Goal: Task Accomplishment & Management: Use online tool/utility

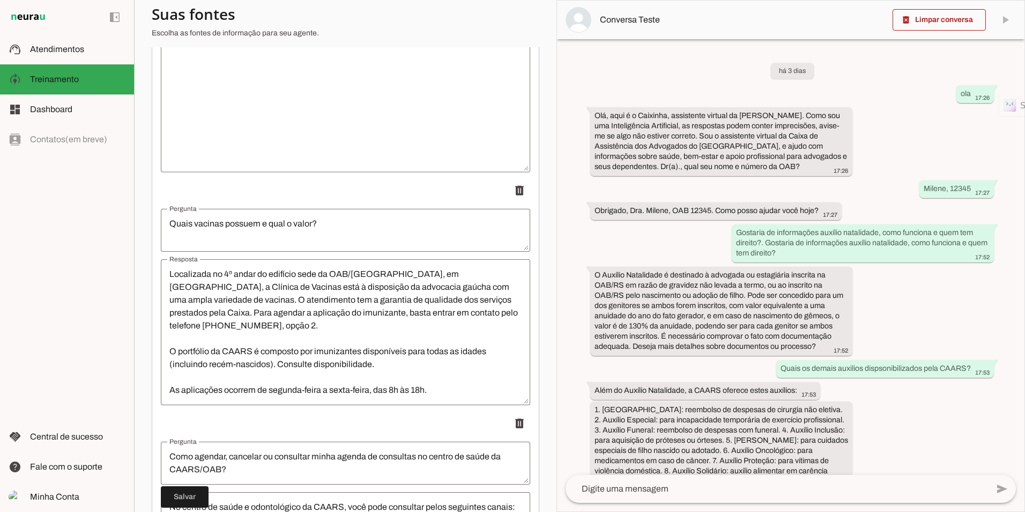
scroll to position [114, 0]
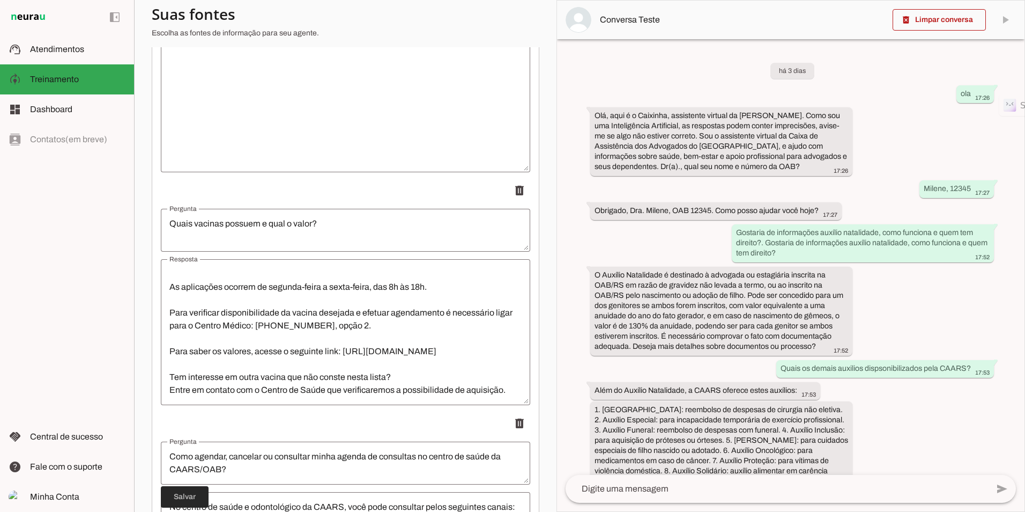
click at [188, 492] on span at bounding box center [185, 497] width 48 height 26
click at [308, 278] on textarea "Localizada no 4º andar do edifício sede da OAB/[GEOGRAPHIC_DATA], em [GEOGRAPHI…" at bounding box center [346, 332] width 370 height 129
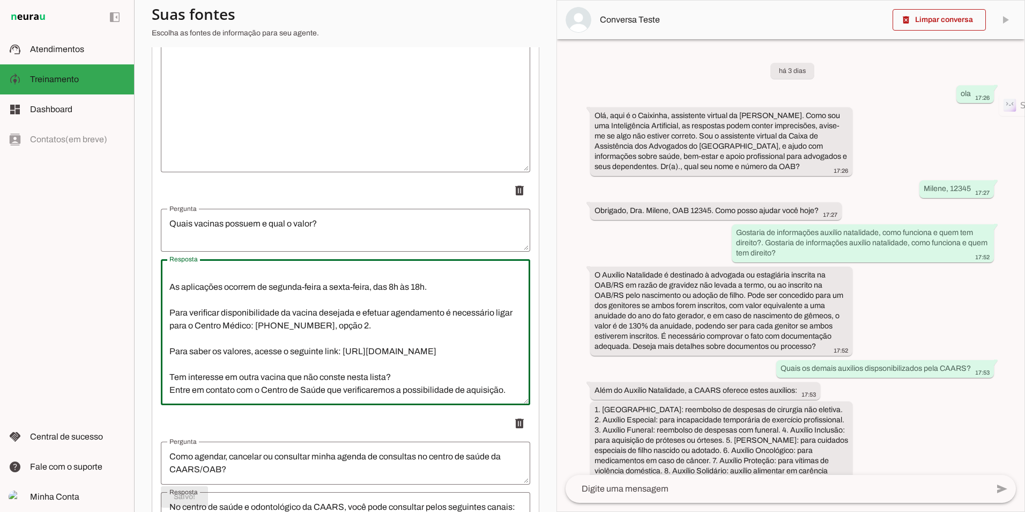
click at [0, 0] on lt-strong "*******" at bounding box center [0, 0] width 0 height 0
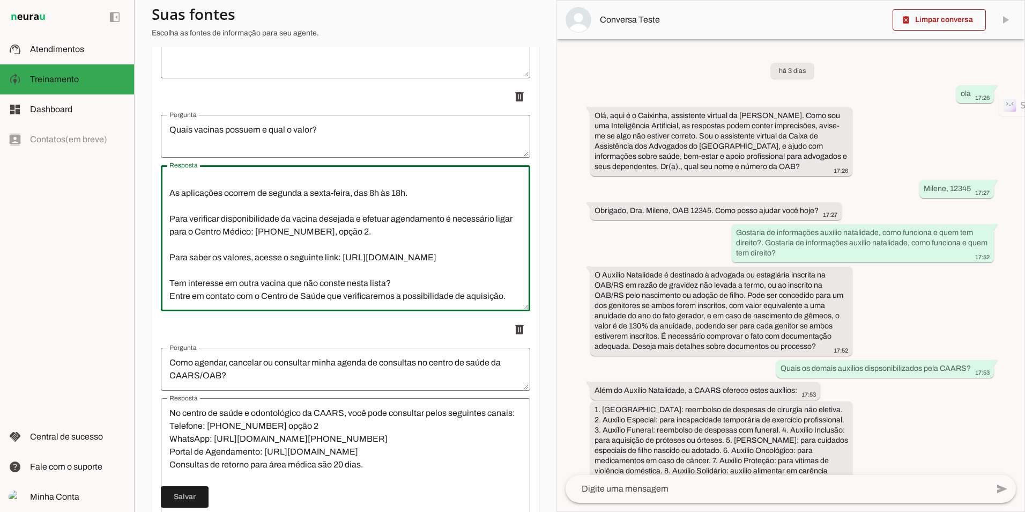
scroll to position [2252, 0]
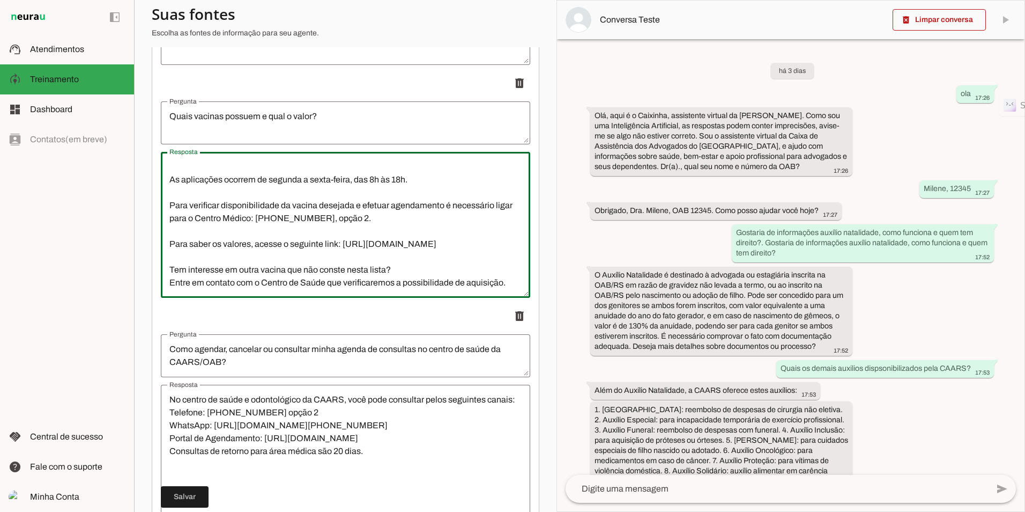
type textarea "Localizada no 4º andar do edifício sede da OAB/[GEOGRAPHIC_DATA], em [GEOGRAPHI…"
type md-outlined-text-field "Localizada no 4º andar do edifício sede da OAB/[GEOGRAPHIC_DATA], em [GEOGRAPHI…"
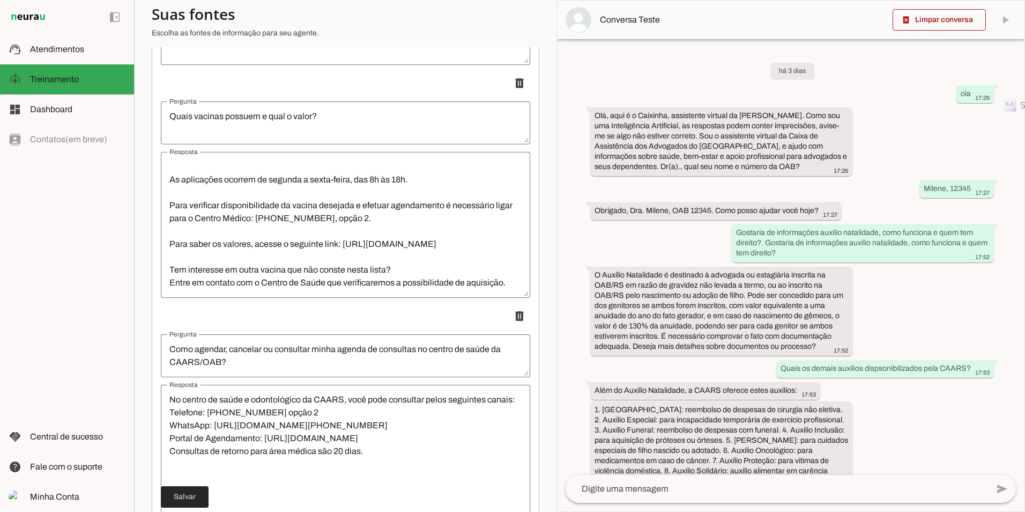
click at [187, 499] on span at bounding box center [185, 497] width 48 height 26
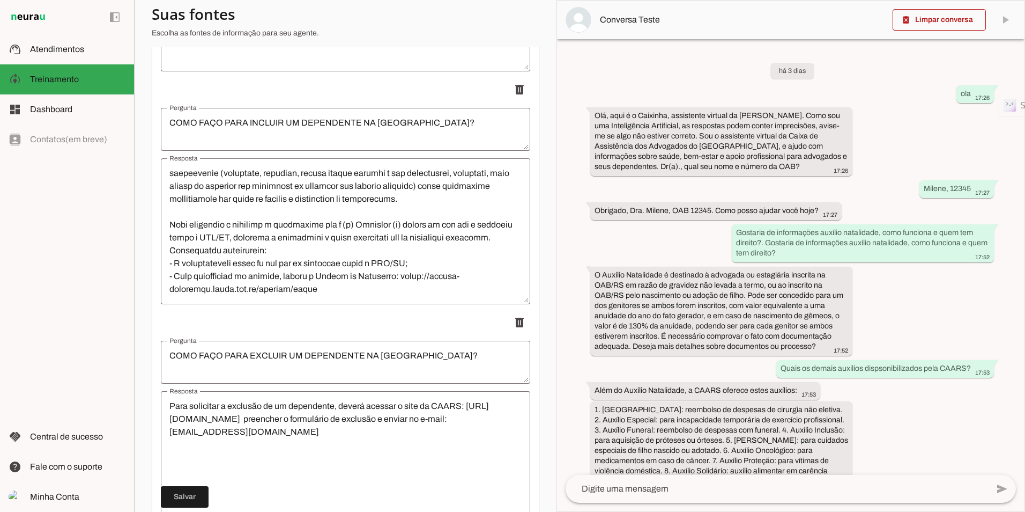
scroll to position [101, 0]
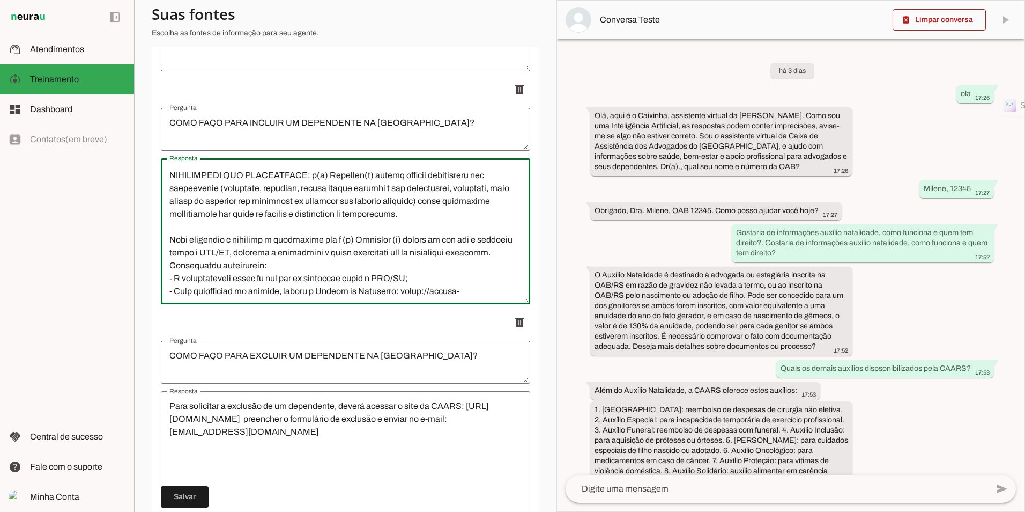
click at [455, 240] on textarea "Resposta" at bounding box center [346, 231] width 370 height 129
type textarea "LOREMIPSUMD SITAMETCONS: adipisc e sedd eiusm://tem.incid.utl.et/dolorema?alIqu…"
type md-outlined-text-field "LOREMIPSUMD SITAMETCONS: adipisc e sedd eiusm://tem.incid.utl.et/dolorema?alIqu…"
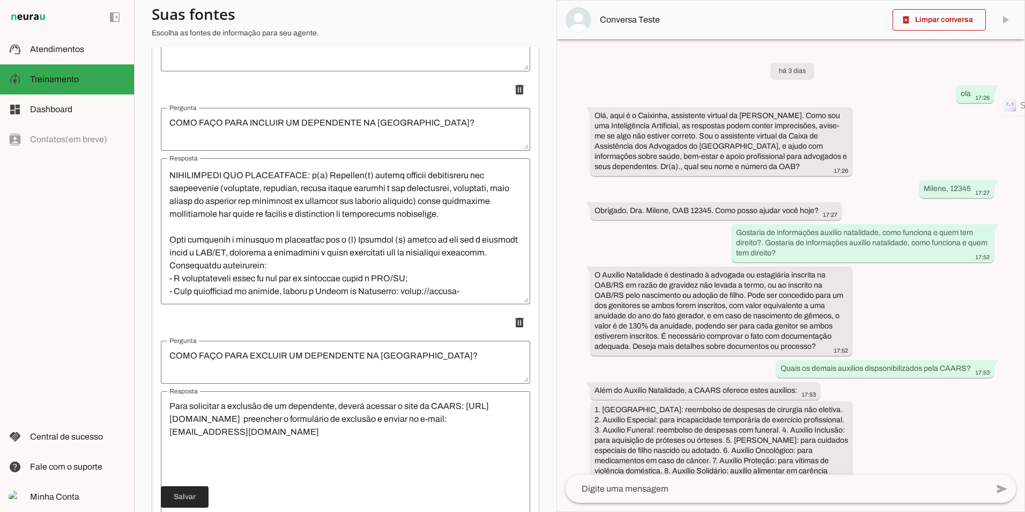
click at [178, 497] on span at bounding box center [185, 497] width 48 height 26
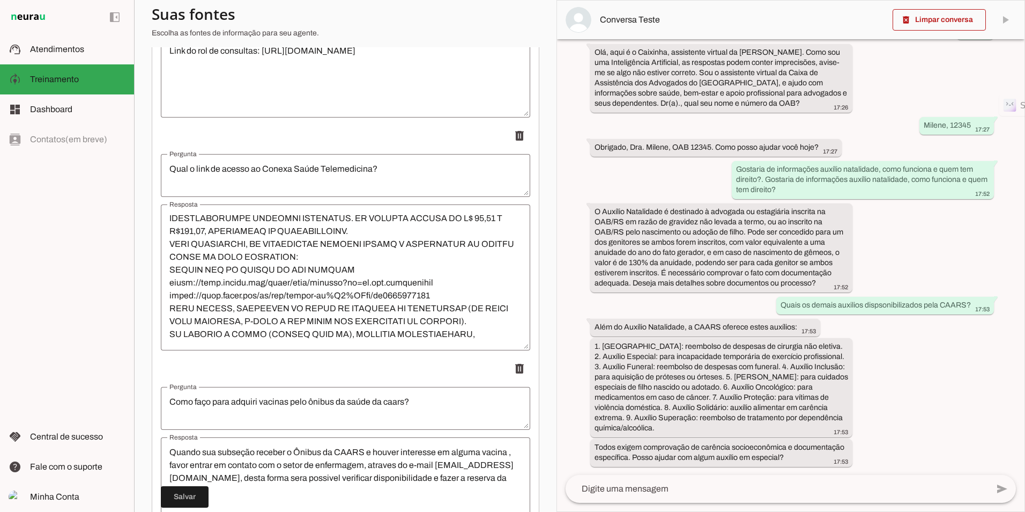
scroll to position [650, 0]
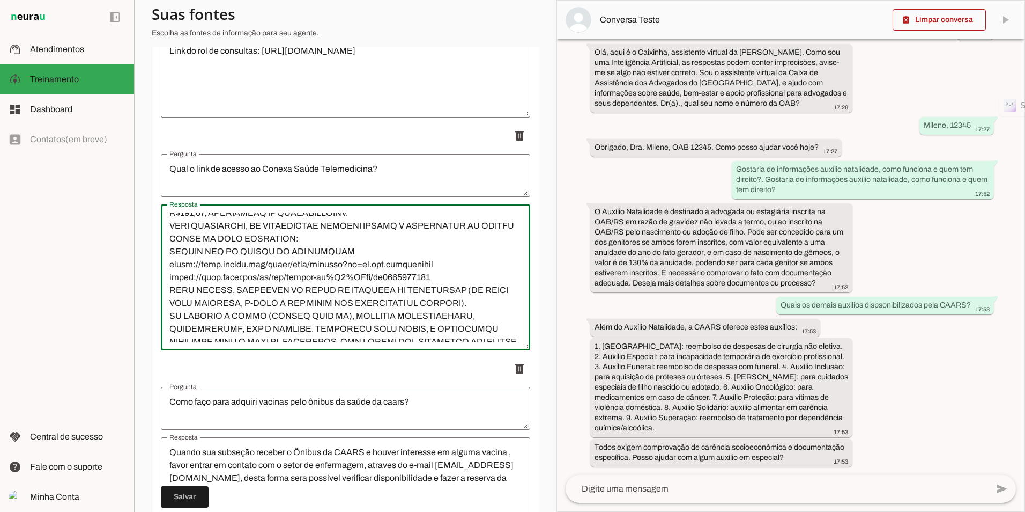
click at [241, 233] on textarea "Resposta" at bounding box center [346, 277] width 370 height 129
type textarea "lorem://ipsumdol.sitametcons.adi.el/seddo/ Eius tempo inci, utlabo: ETDOLOREMA …"
type md-outlined-text-field "lorem://ipsumdol.sitametcons.adi.el/seddo/ Eius tempo inci, utlabo: ETDOLOREMA …"
click at [185, 492] on span at bounding box center [185, 497] width 48 height 26
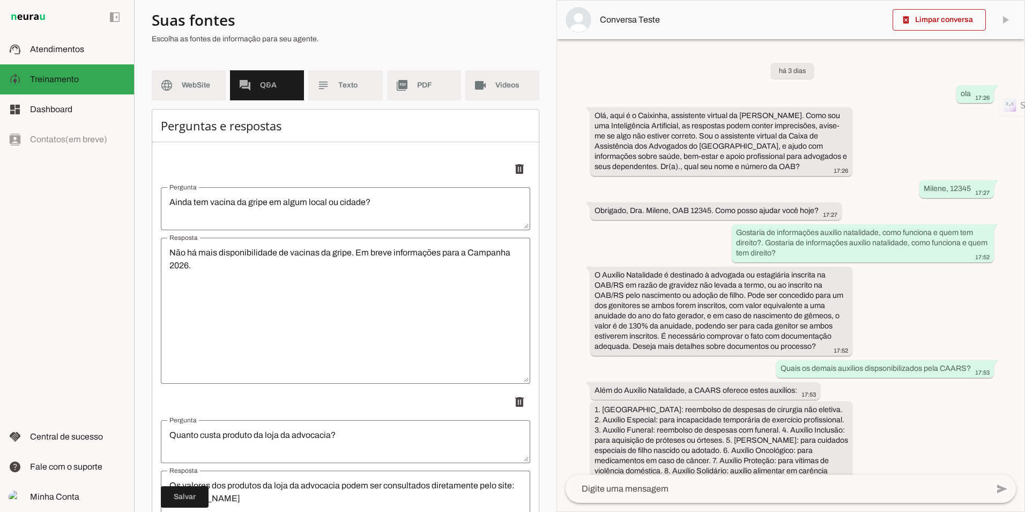
scroll to position [0, 0]
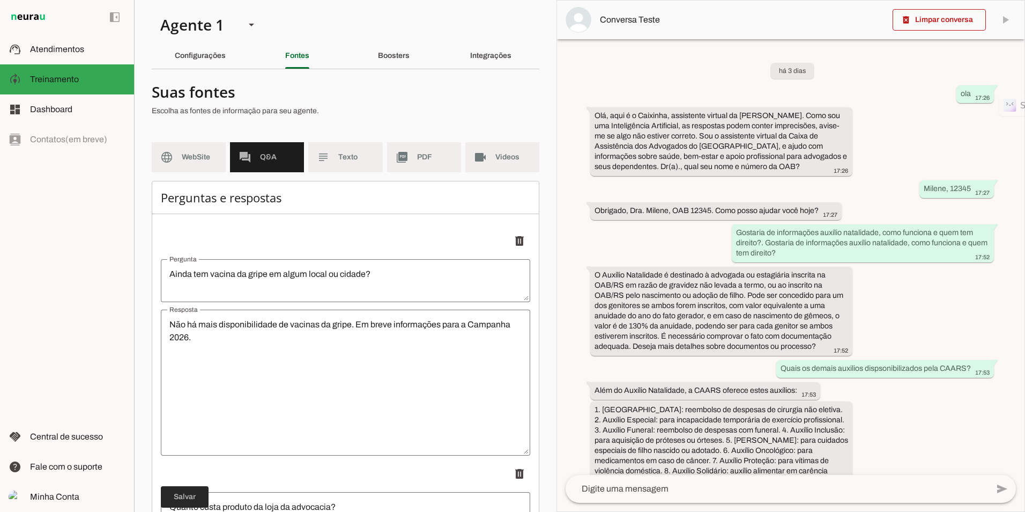
click at [174, 489] on span at bounding box center [185, 497] width 48 height 26
click at [32, 44] on slot at bounding box center [77, 49] width 95 height 13
